Goal: Task Accomplishment & Management: Use online tool/utility

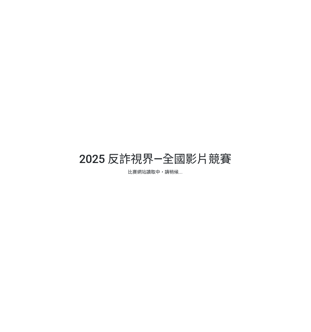
select select "vote"
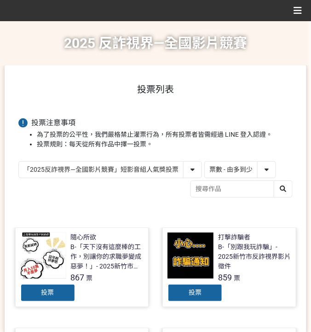
drag, startPoint x: 220, startPoint y: 109, endPoint x: 228, endPoint y: 115, distance: 10.5
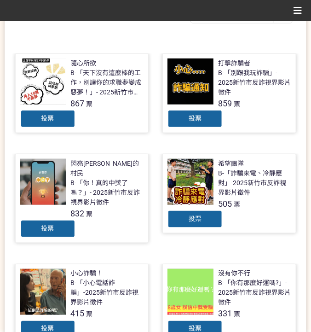
scroll to position [184, 0]
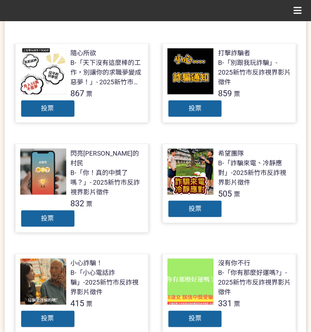
click at [65, 108] on div "投票" at bounding box center [47, 108] width 55 height 18
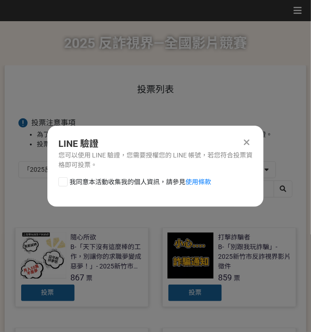
click at [116, 183] on span "我同意本活動收集我的個人資訊，請參見 使用條款" at bounding box center [141, 182] width 142 height 10
click at [65, 183] on input "我同意本活動收集我的個人資訊，請參見 使用條款" at bounding box center [62, 182] width 6 height 6
checkbox input "false"
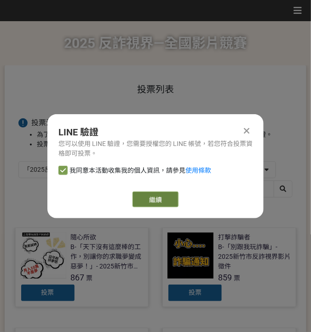
click at [174, 200] on link "繼續" at bounding box center [156, 199] width 46 height 16
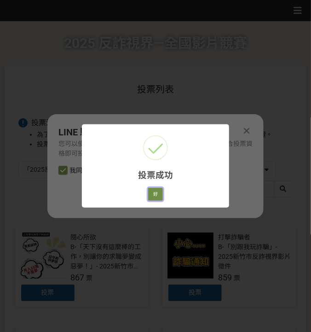
click at [157, 197] on button "好" at bounding box center [155, 194] width 15 height 13
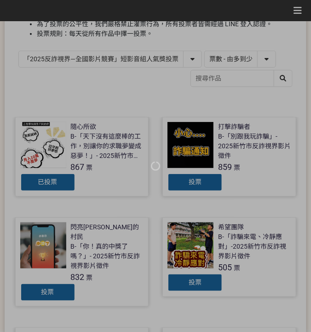
scroll to position [139, 0]
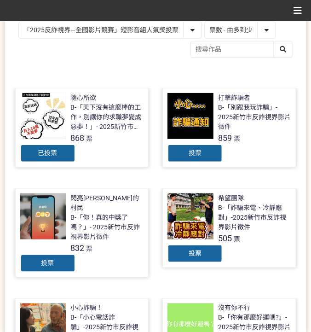
click at [126, 36] on select "「2025反詐視界—全國影片競賽」短影音組人氣獎投票 「2025反詐視界—全國影片競賽」短片組人氣獎投票" at bounding box center [110, 30] width 183 height 16
click at [127, 33] on select "「2025反詐視界—全國影片競賽」短影音組人氣獎投票 「2025反詐視界—全國影片競賽」短片組人氣獎投票" at bounding box center [110, 30] width 183 height 16
select select "13146"
click at [19, 22] on select "「2025反詐視界—全國影片競賽」短影音組人氣獎投票 「2025反詐視界—全國影片競賽」短片組人氣獎投票" at bounding box center [110, 30] width 183 height 16
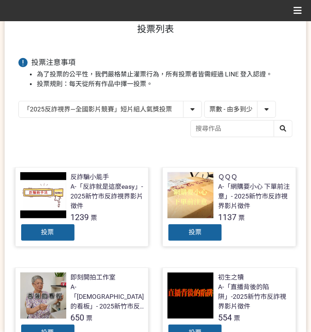
scroll to position [61, 0]
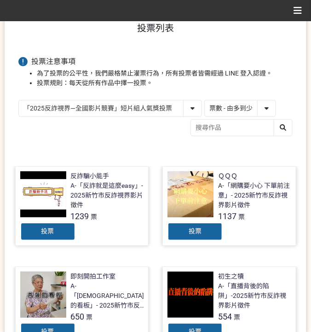
click at [146, 134] on div "「2025反詐視界—全國影片競賽」短影音組人氣獎投票 「2025反詐視界—全國影片競賽」短片組人氣獎投票 作品 - 由新到舊 作品 - 由舊到新 票數 - 由…" at bounding box center [155, 119] width 274 height 39
click at [36, 237] on div "投票" at bounding box center [47, 231] width 55 height 18
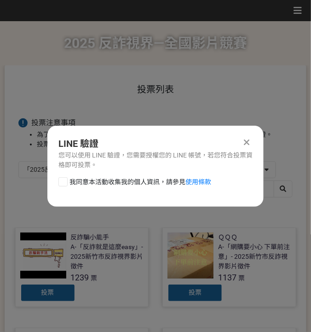
scroll to position [0, 0]
drag, startPoint x: 100, startPoint y: 180, endPoint x: 115, endPoint y: 185, distance: 16.0
click at [100, 180] on span "我同意本活動收集我的個人資訊，請參見 使用條款" at bounding box center [141, 182] width 142 height 10
click at [65, 180] on input "我同意本活動收集我的個人資訊，請參見 使用條款" at bounding box center [62, 182] width 6 height 6
checkbox input "false"
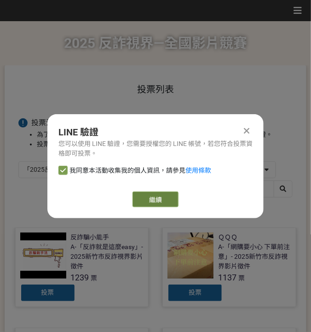
click at [157, 199] on link "繼續" at bounding box center [156, 199] width 46 height 16
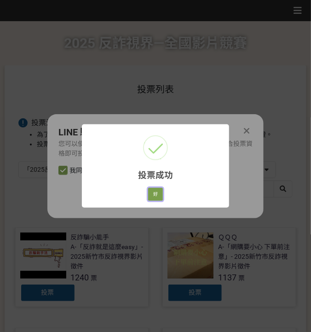
drag, startPoint x: 157, startPoint y: 191, endPoint x: 169, endPoint y: 191, distance: 12.9
click at [157, 191] on button "好" at bounding box center [155, 194] width 15 height 13
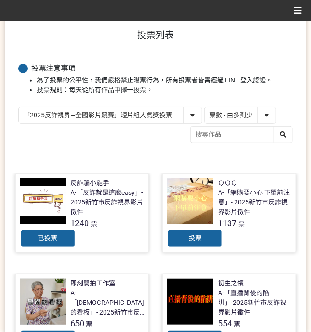
scroll to position [59, 0]
